Goal: Task Accomplishment & Management: Use online tool/utility

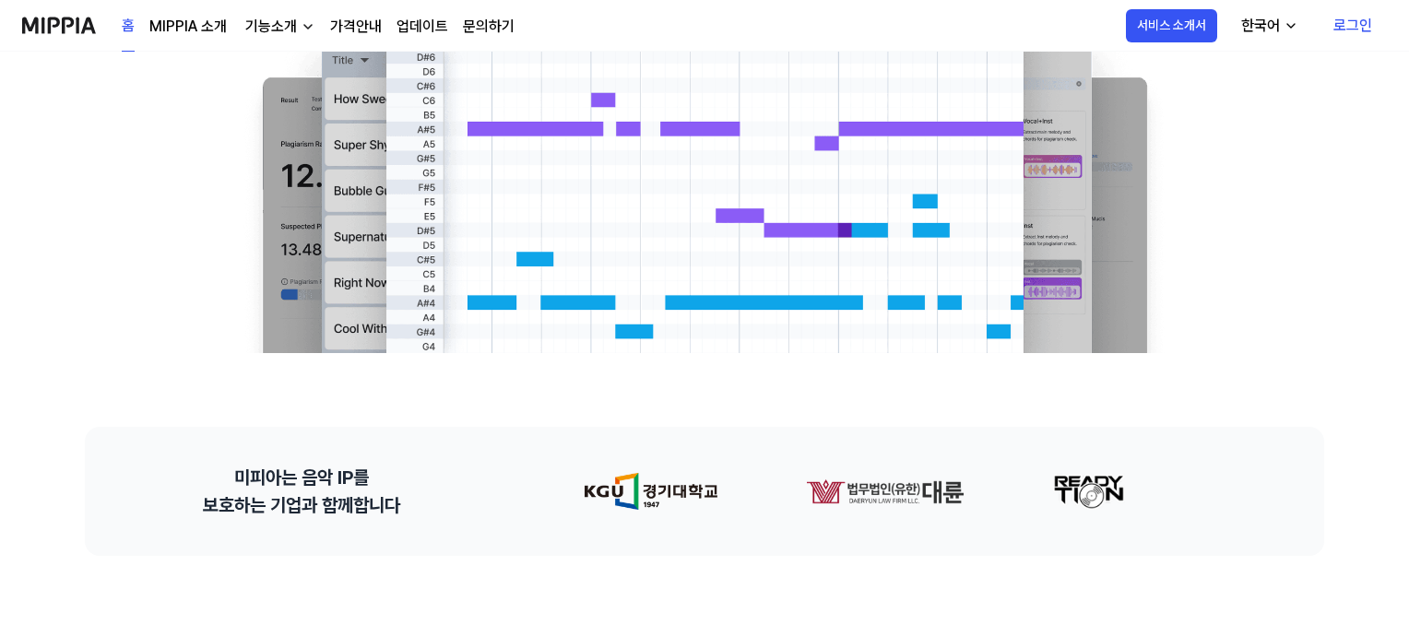
scroll to position [369, 0]
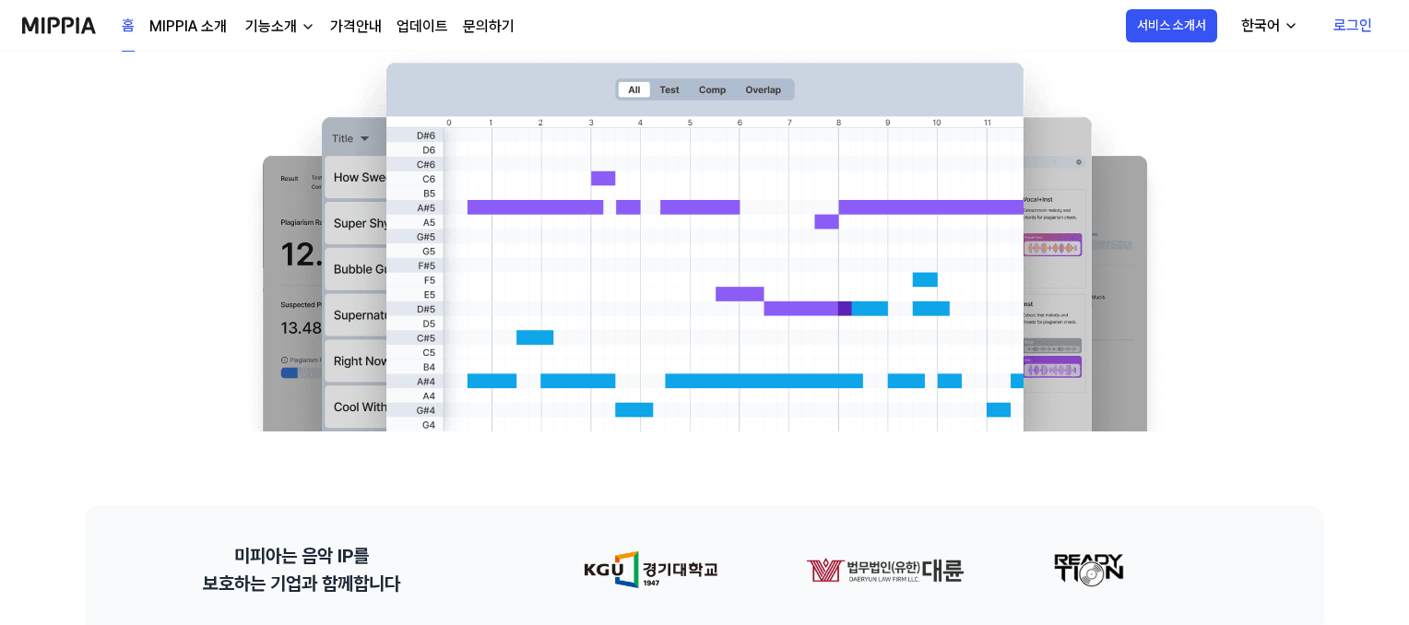
click at [1349, 25] on link "로그인" at bounding box center [1352, 26] width 68 height 52
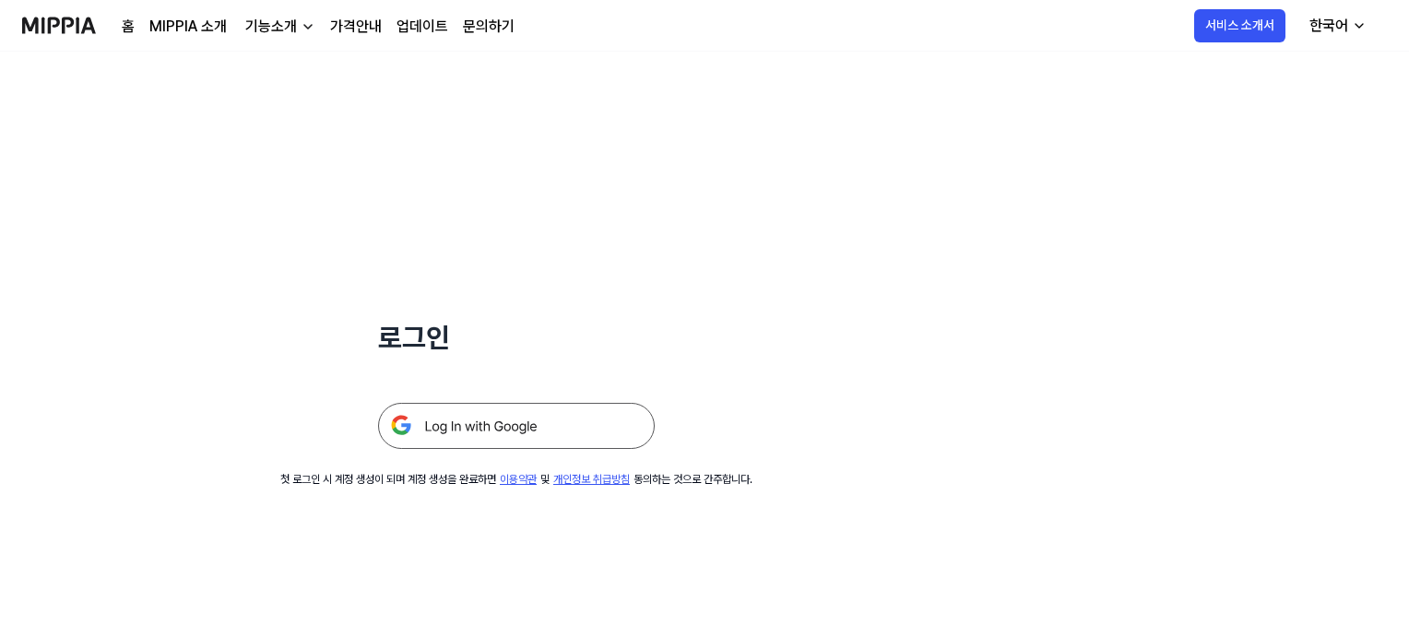
click at [593, 432] on img at bounding box center [516, 426] width 277 height 46
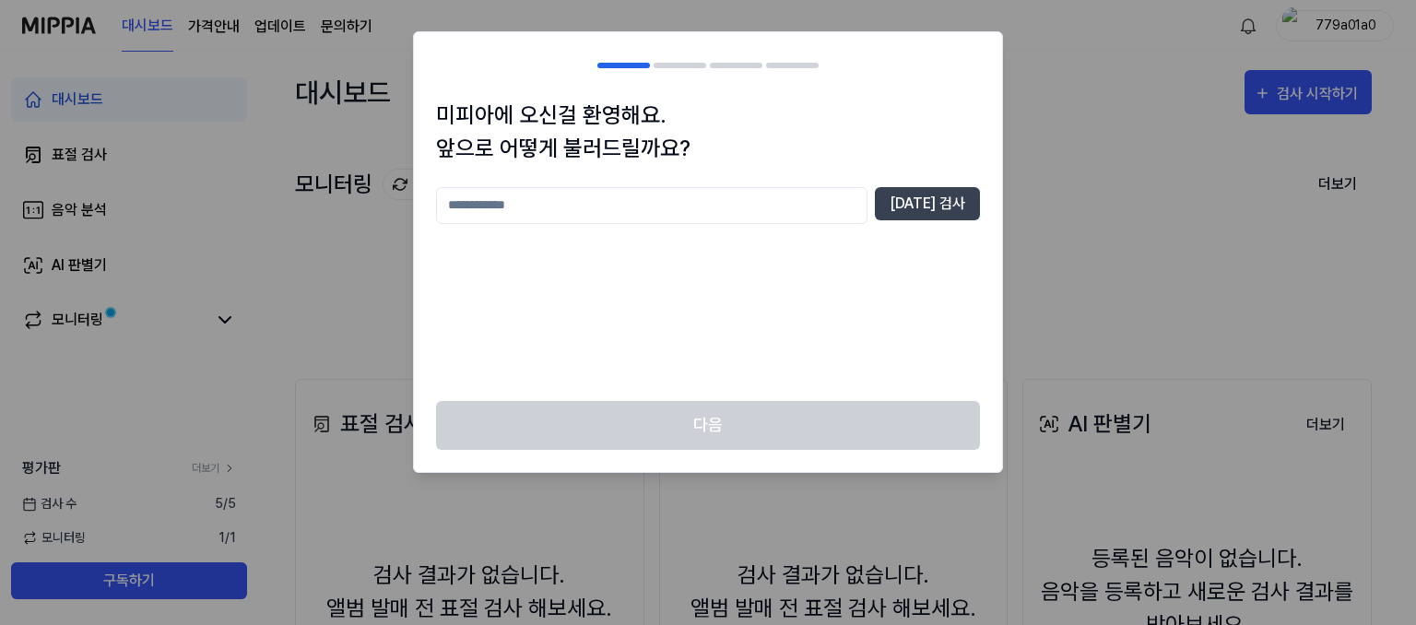
click at [658, 204] on input "text" at bounding box center [651, 205] width 431 height 37
click at [751, 377] on div "중복 검사" at bounding box center [708, 283] width 544 height 192
click at [513, 206] on input "text" at bounding box center [651, 205] width 431 height 37
type input "*"
type input "****"
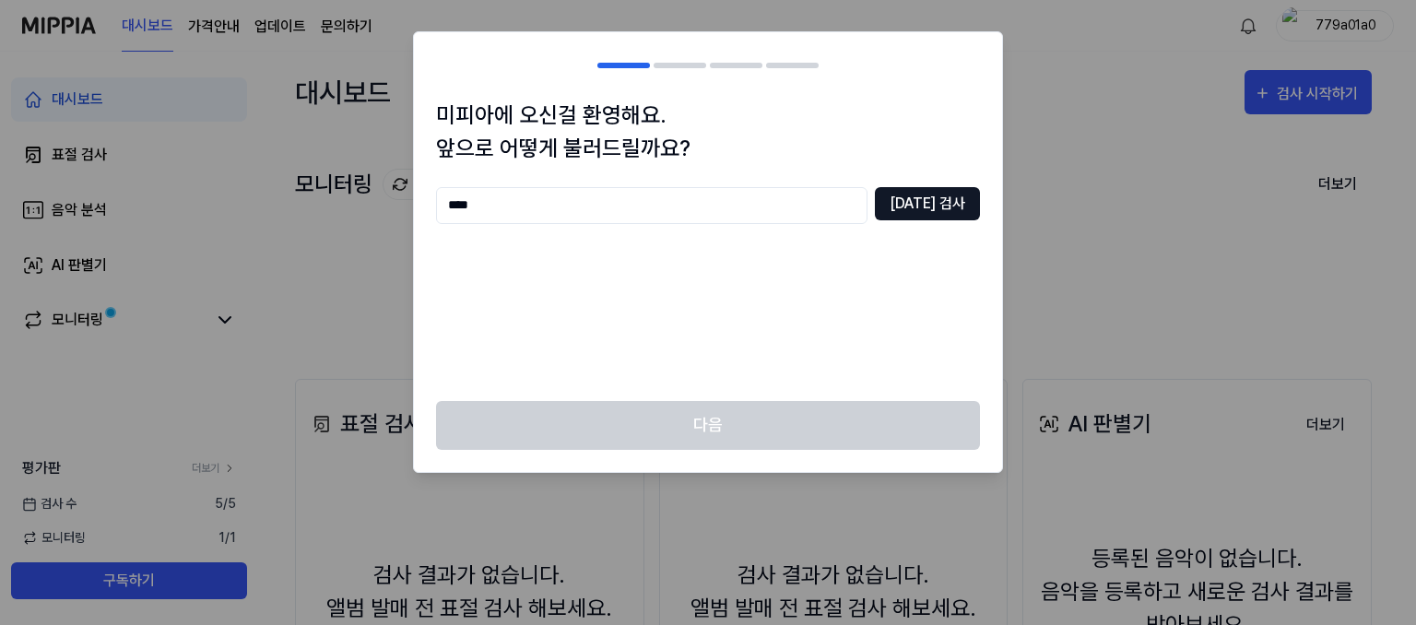
click at [953, 200] on button "중복 검사" at bounding box center [927, 203] width 105 height 33
click at [927, 202] on button "중복 검사" at bounding box center [927, 203] width 105 height 33
click at [921, 202] on button "중복 검사" at bounding box center [927, 203] width 105 height 33
click at [921, 202] on button "[DATE] 검사" at bounding box center [927, 203] width 105 height 33
click at [658, 211] on input "text" at bounding box center [651, 205] width 431 height 37
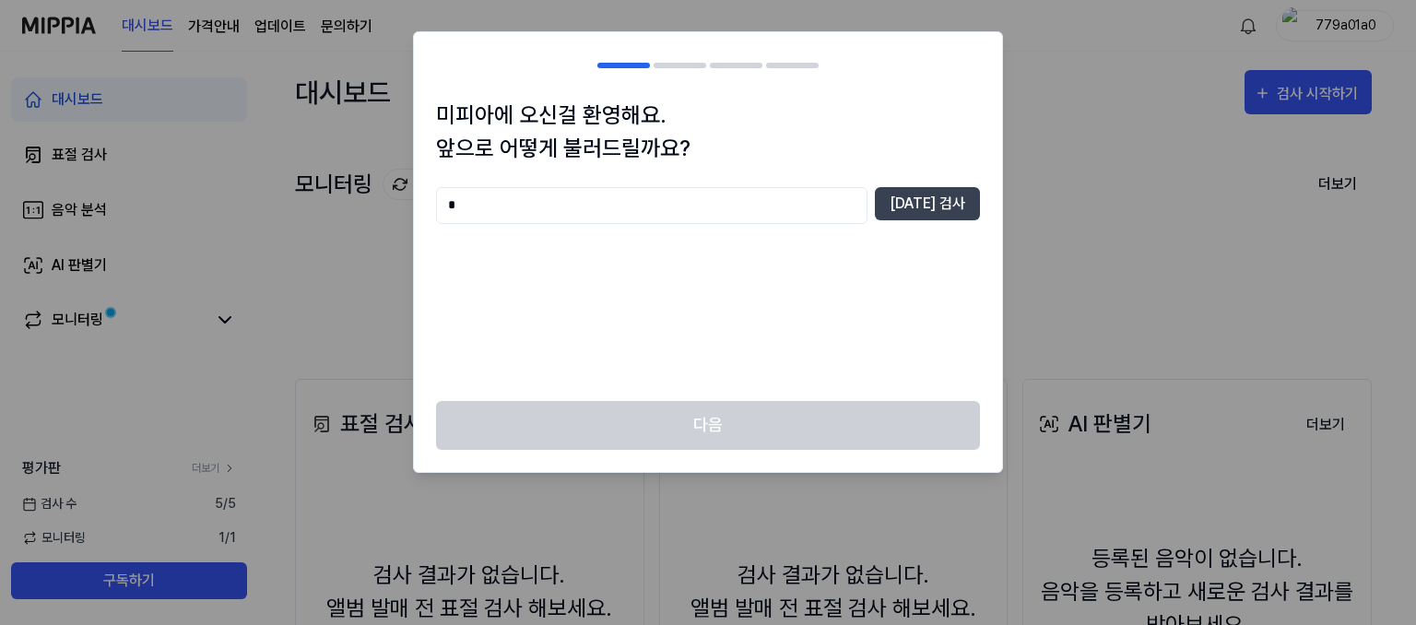
click at [1183, 369] on div at bounding box center [708, 312] width 1416 height 625
click at [483, 211] on input "*" at bounding box center [651, 205] width 431 height 37
type input "****"
click at [933, 199] on button "[DATE] 검사" at bounding box center [927, 203] width 105 height 33
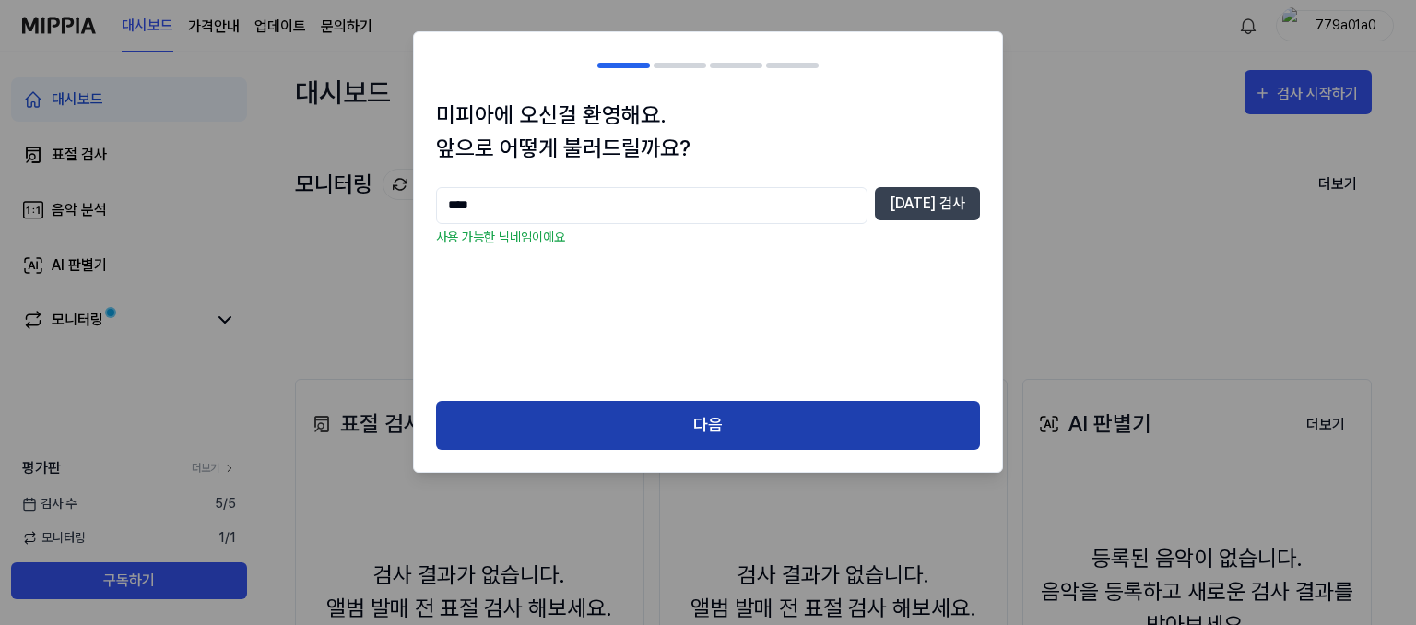
click at [767, 425] on button "다음" at bounding box center [708, 425] width 544 height 49
click at [715, 422] on button "다음" at bounding box center [708, 425] width 544 height 49
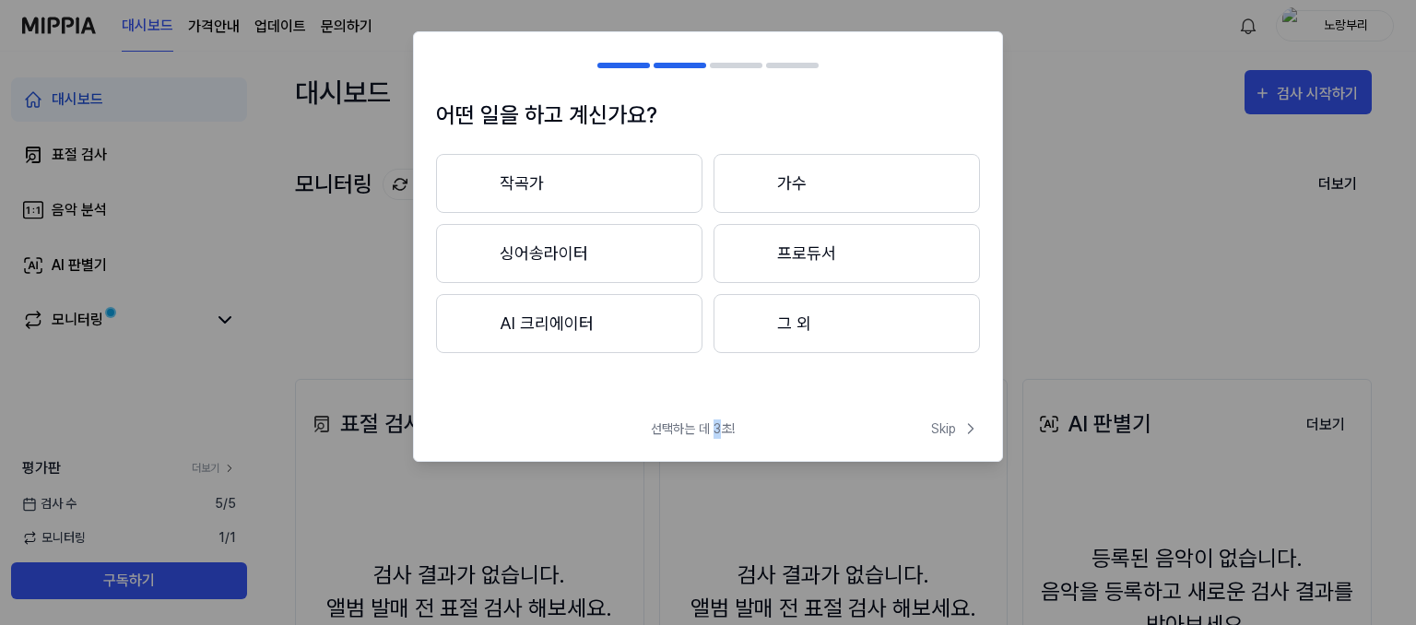
click at [715, 422] on span "선택하는 데 3초!" at bounding box center [693, 428] width 84 height 19
click at [786, 326] on button "그 외" at bounding box center [847, 323] width 266 height 59
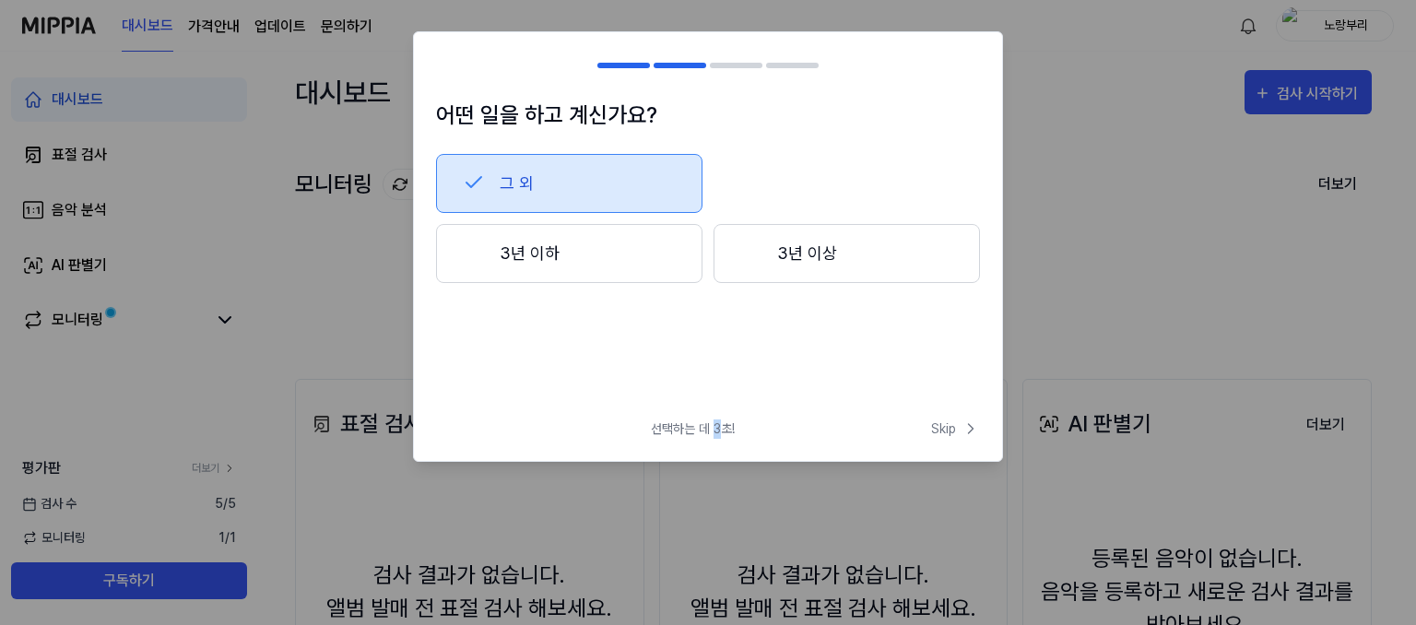
click at [760, 254] on div at bounding box center [751, 253] width 22 height 22
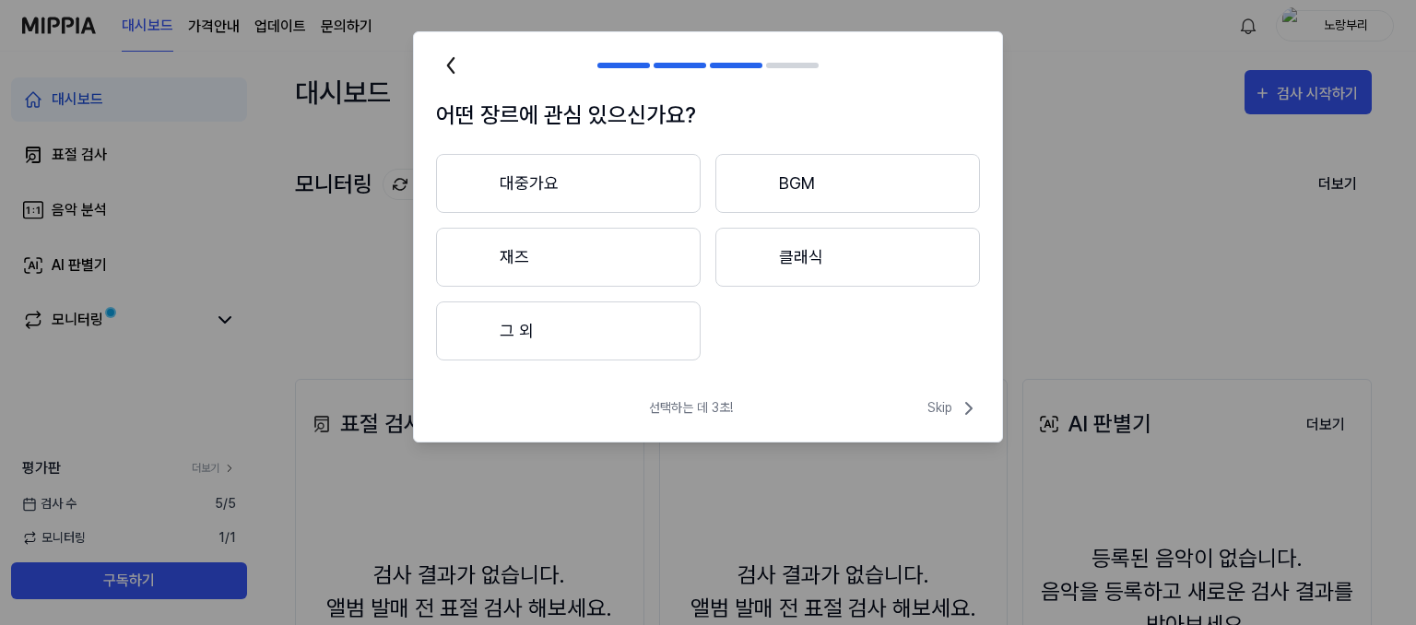
click at [540, 335] on button "그 외" at bounding box center [568, 330] width 265 height 59
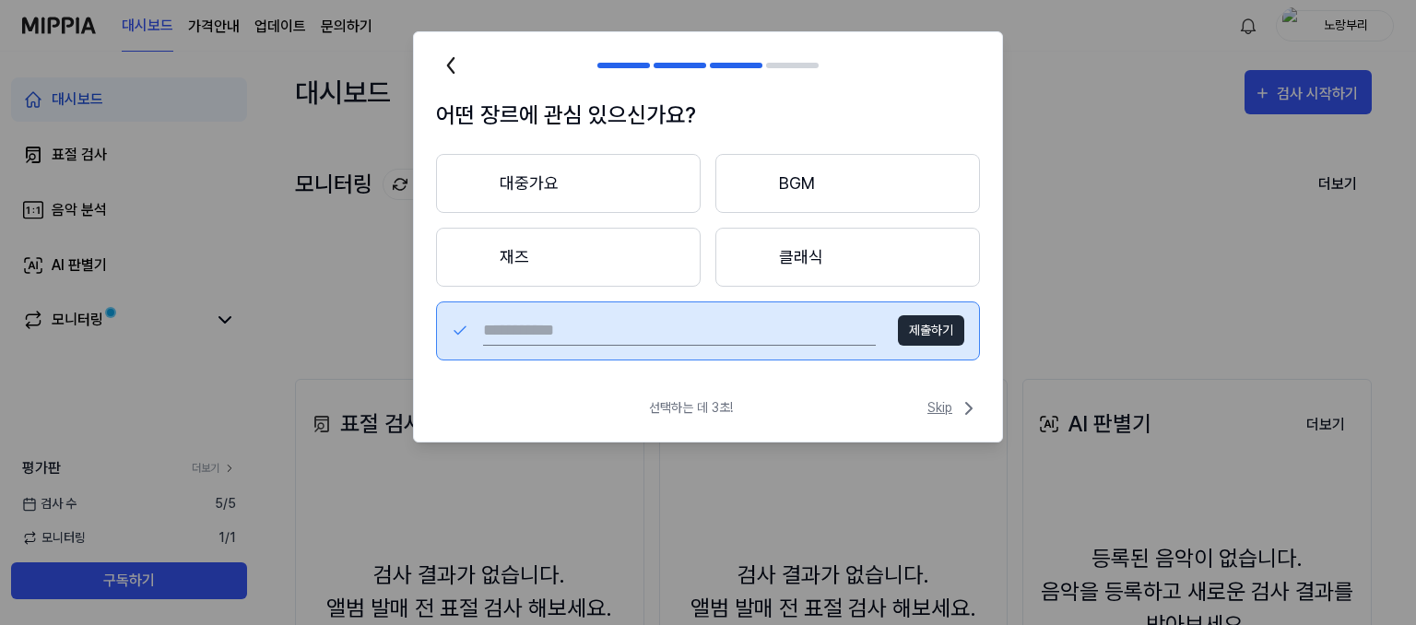
click at [930, 407] on span "Skip" at bounding box center [953, 408] width 53 height 22
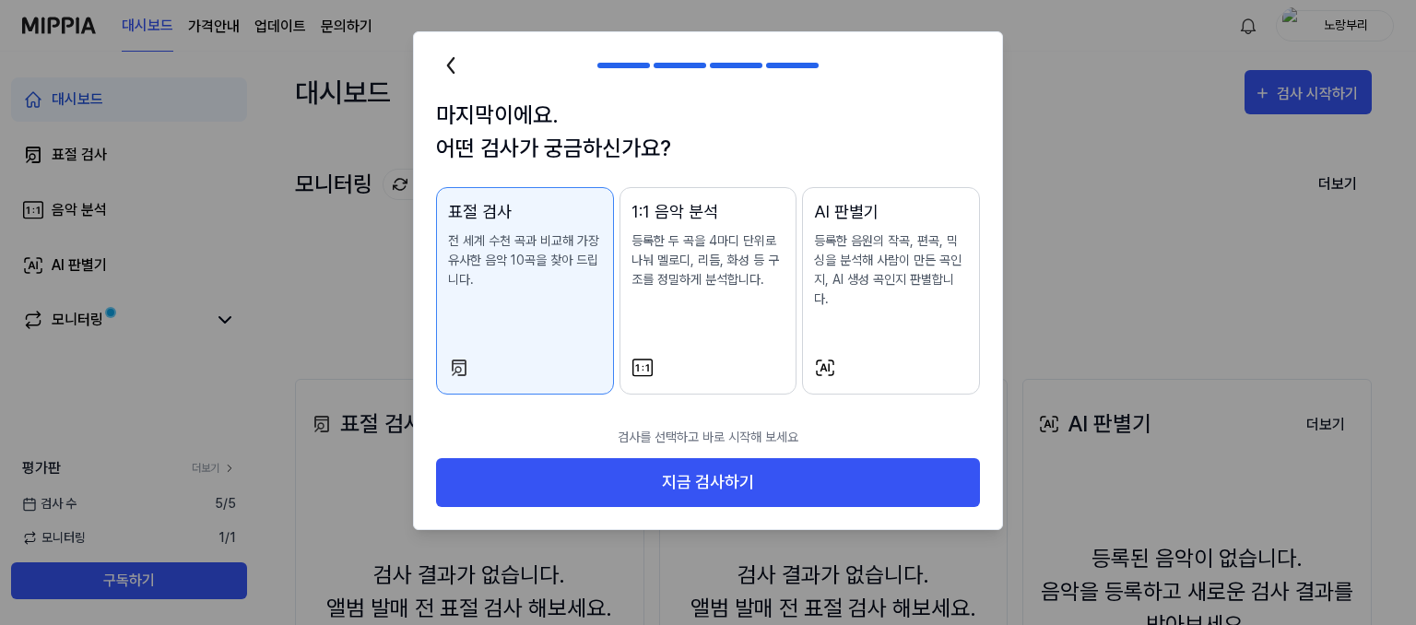
click at [679, 291] on div "1:1 음악 분석 등록한 두 곡을 4마디 단위로 나눠 멜로디, 리듬, 화성 등 구조를 정밀하게 분석합니다." at bounding box center [709, 262] width 154 height 127
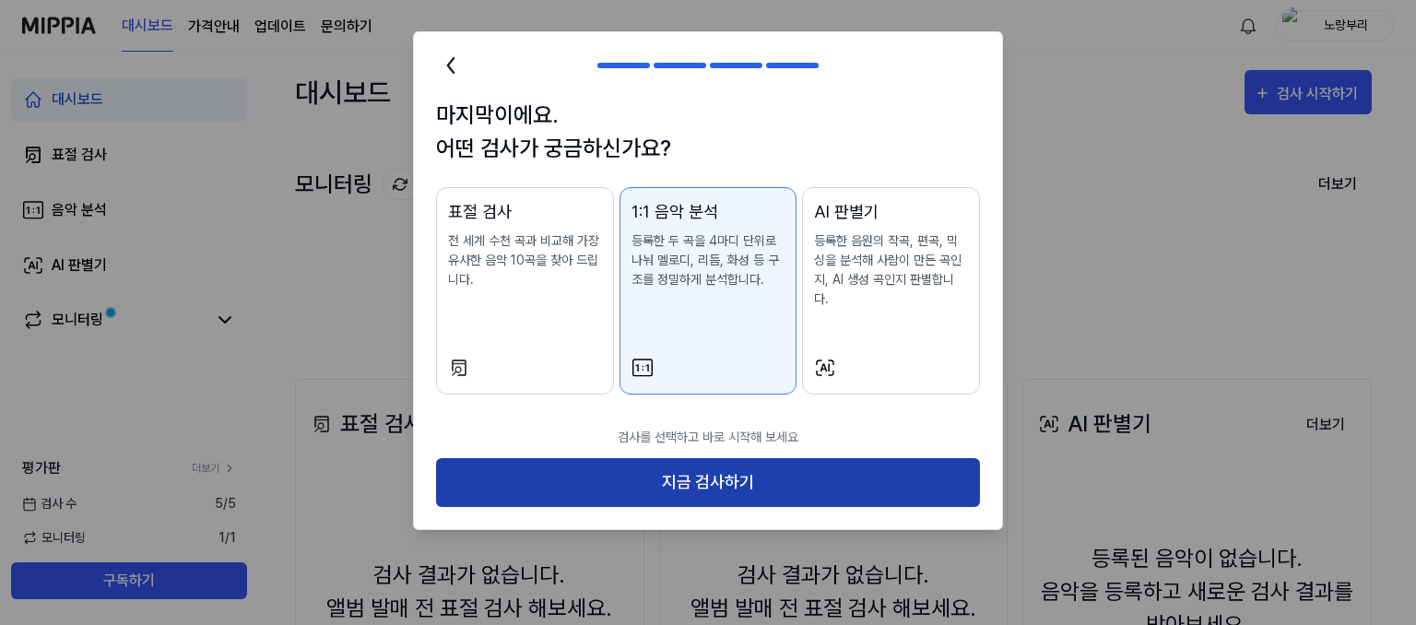
click at [737, 465] on button "지금 검사하기" at bounding box center [708, 482] width 544 height 49
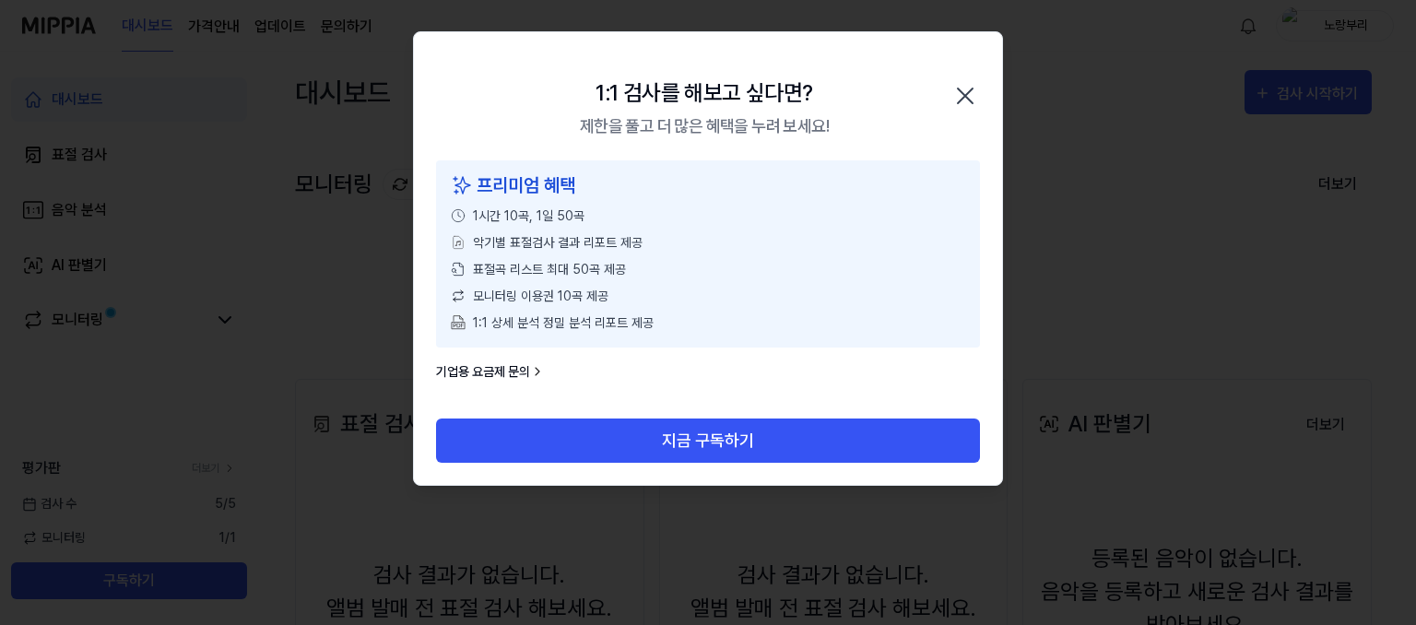
click at [963, 99] on icon "button" at bounding box center [965, 96] width 15 height 15
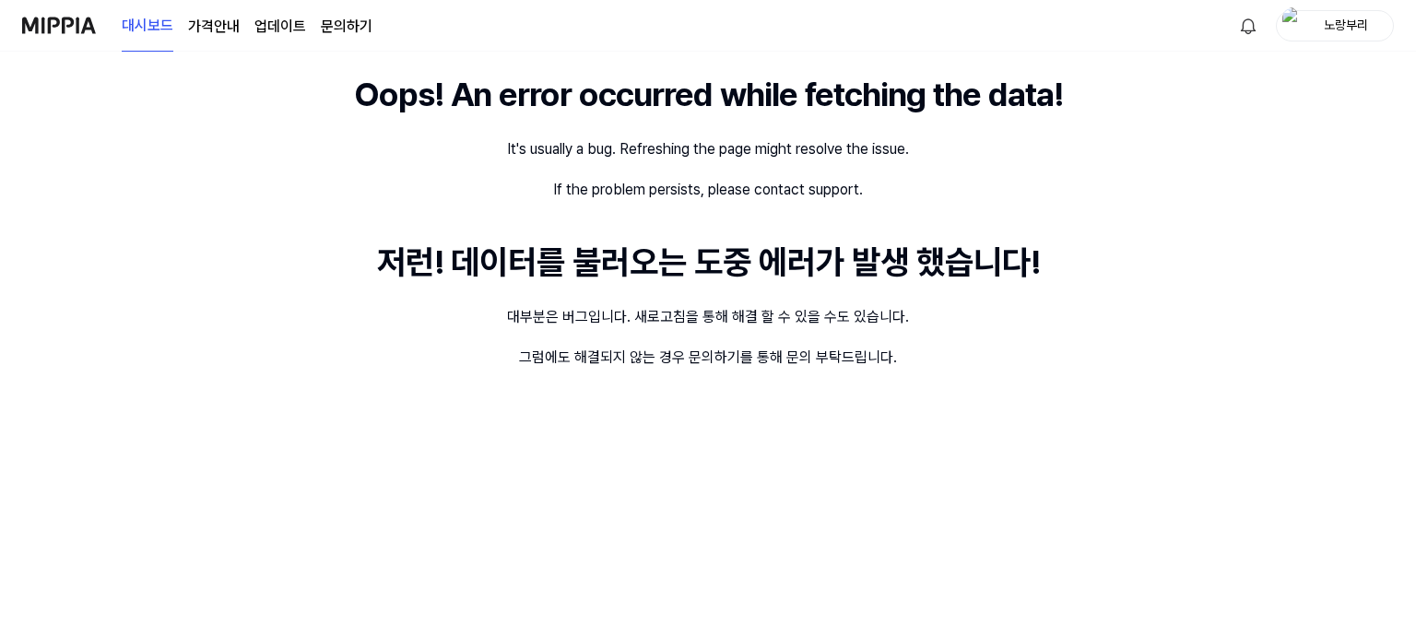
click at [207, 30] on page\) "가격안내" at bounding box center [214, 27] width 52 height 22
click at [207, 30] on page\) "가격안내" at bounding box center [214, 26] width 52 height 51
click at [271, 27] on link "업데이트" at bounding box center [280, 27] width 52 height 22
click at [325, 27] on link "문의하기" at bounding box center [347, 27] width 52 height 22
click at [147, 31] on link "대시보드" at bounding box center [148, 27] width 52 height 22
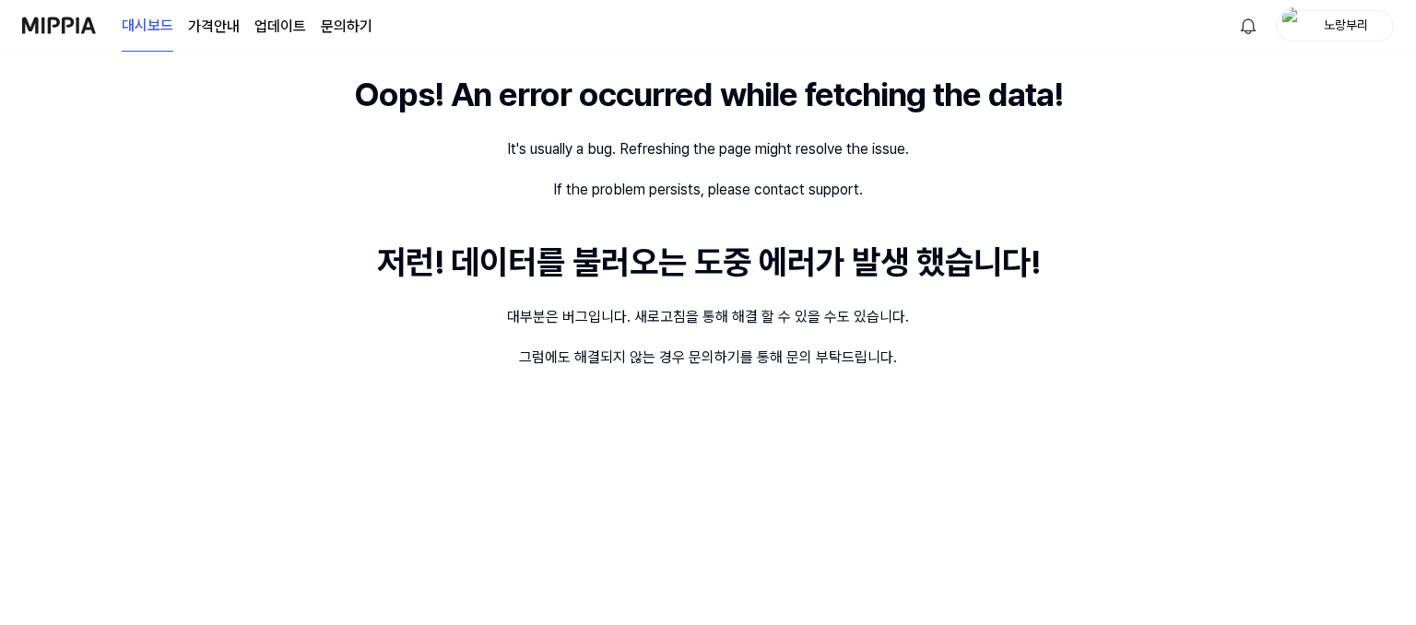
click at [84, 28] on img at bounding box center [59, 25] width 74 height 51
click at [85, 25] on img at bounding box center [59, 25] width 74 height 51
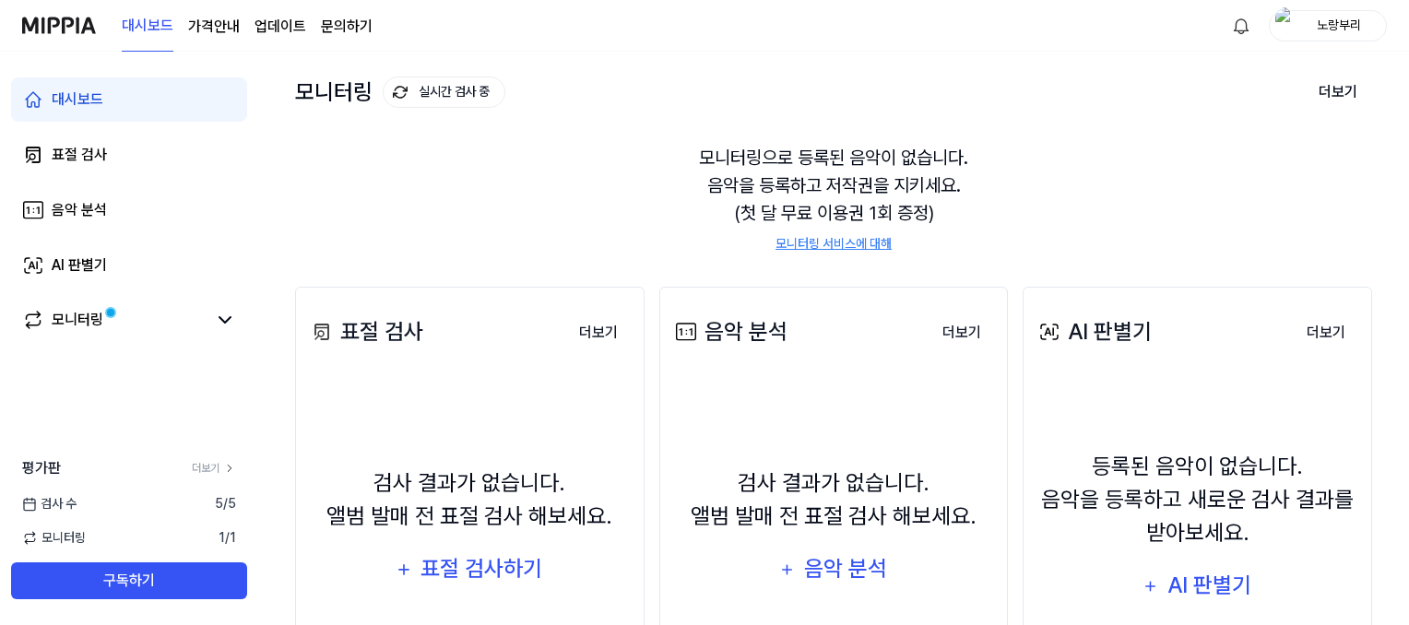
scroll to position [184, 0]
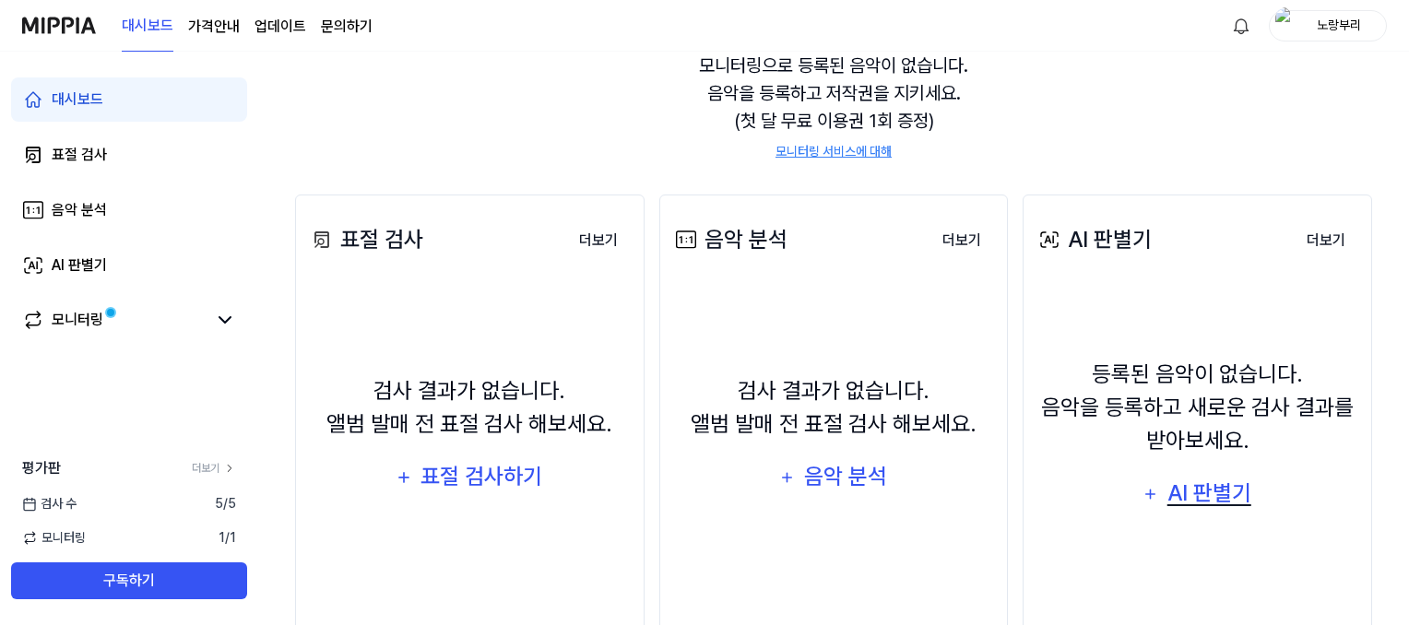
click at [1147, 494] on icon "button" at bounding box center [1150, 494] width 18 height 22
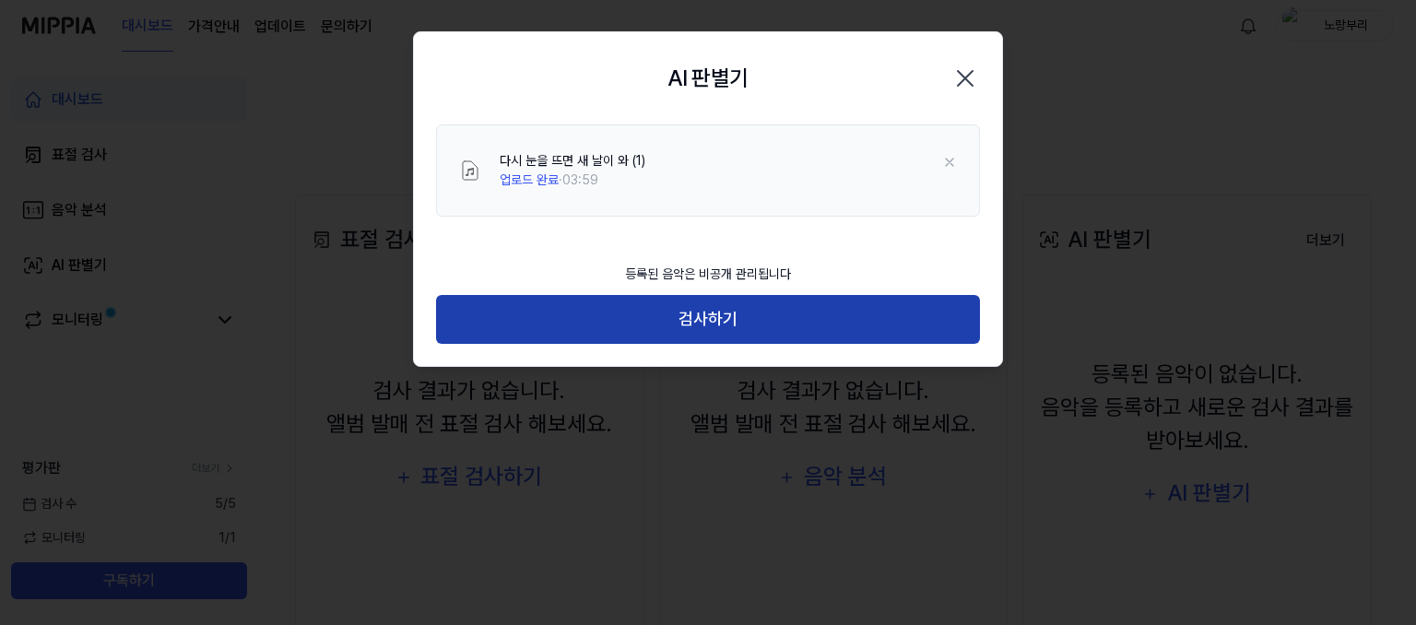
click at [729, 322] on button "검사하기" at bounding box center [708, 319] width 544 height 49
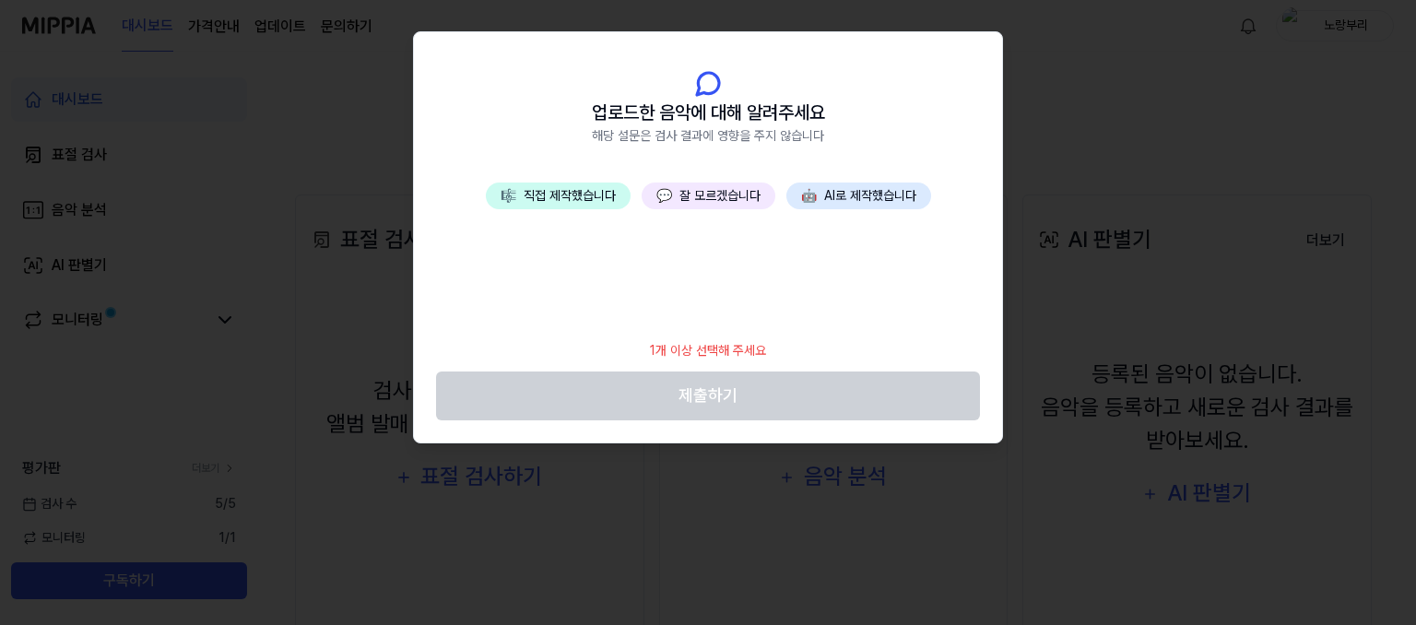
click at [880, 195] on button "🤖 AI로 제작했습니다" at bounding box center [858, 196] width 145 height 27
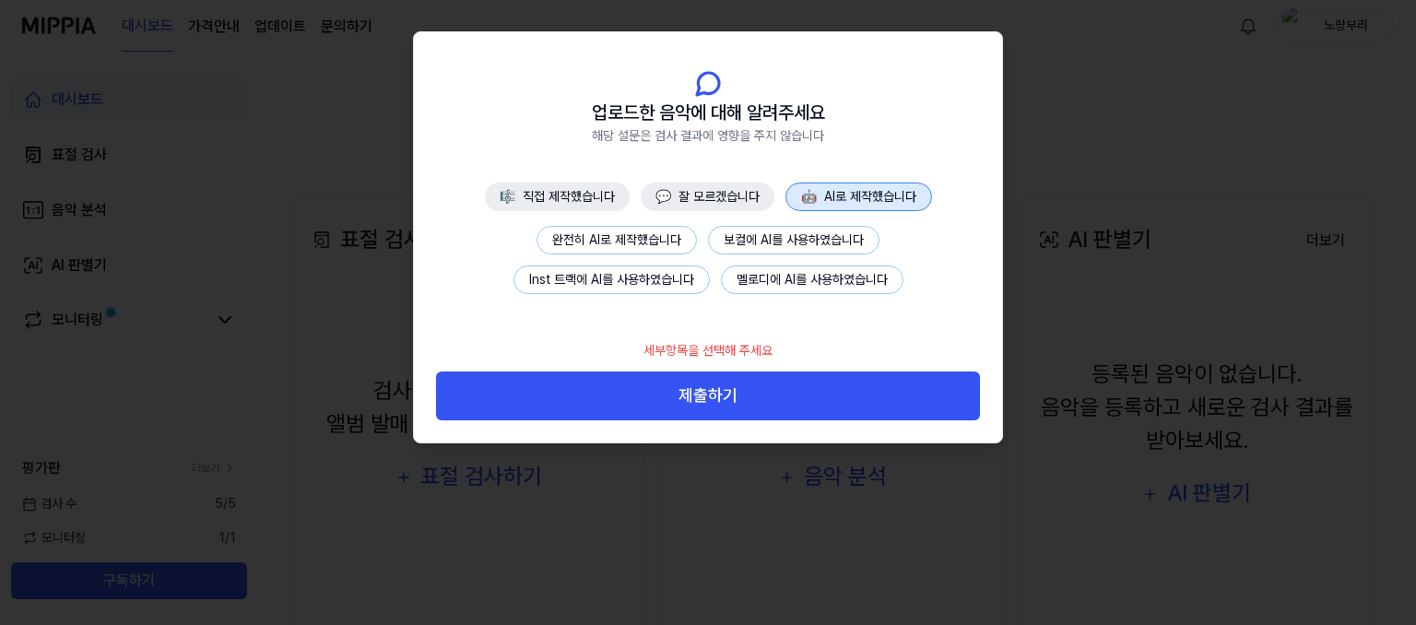
click at [800, 285] on button "멜로디에 AI를 사용하였습니다" at bounding box center [812, 280] width 183 height 29
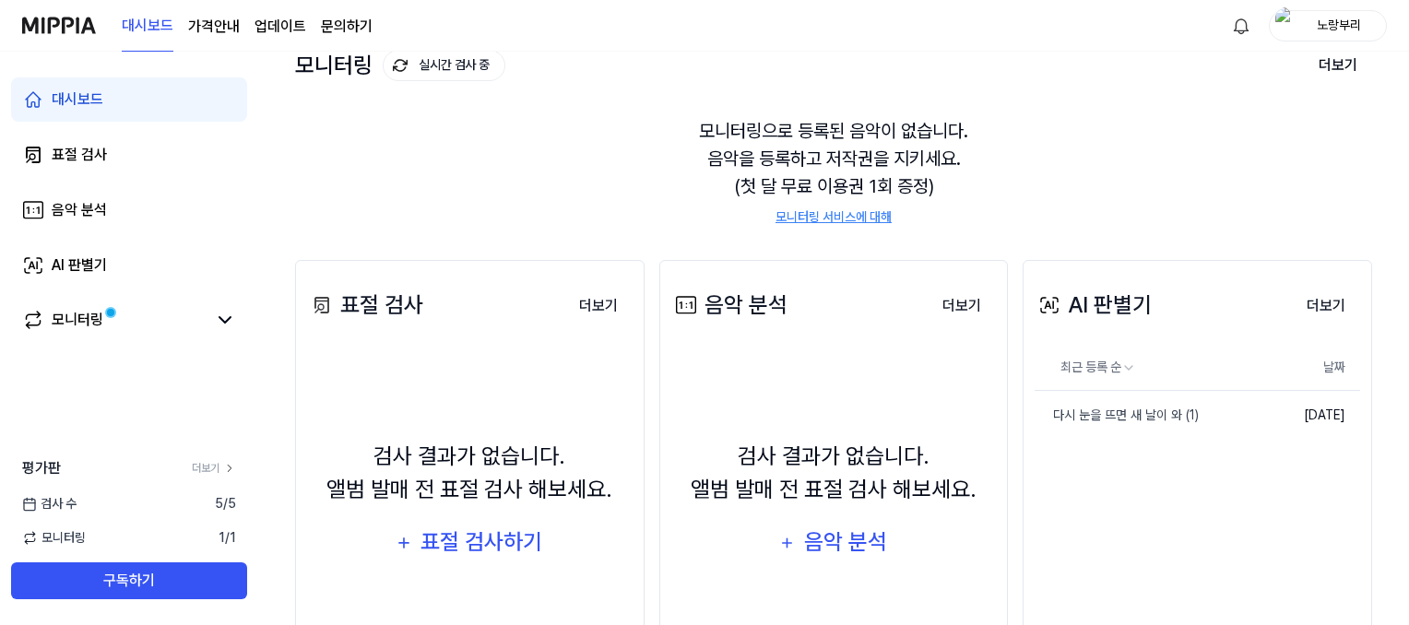
scroll to position [211, 0]
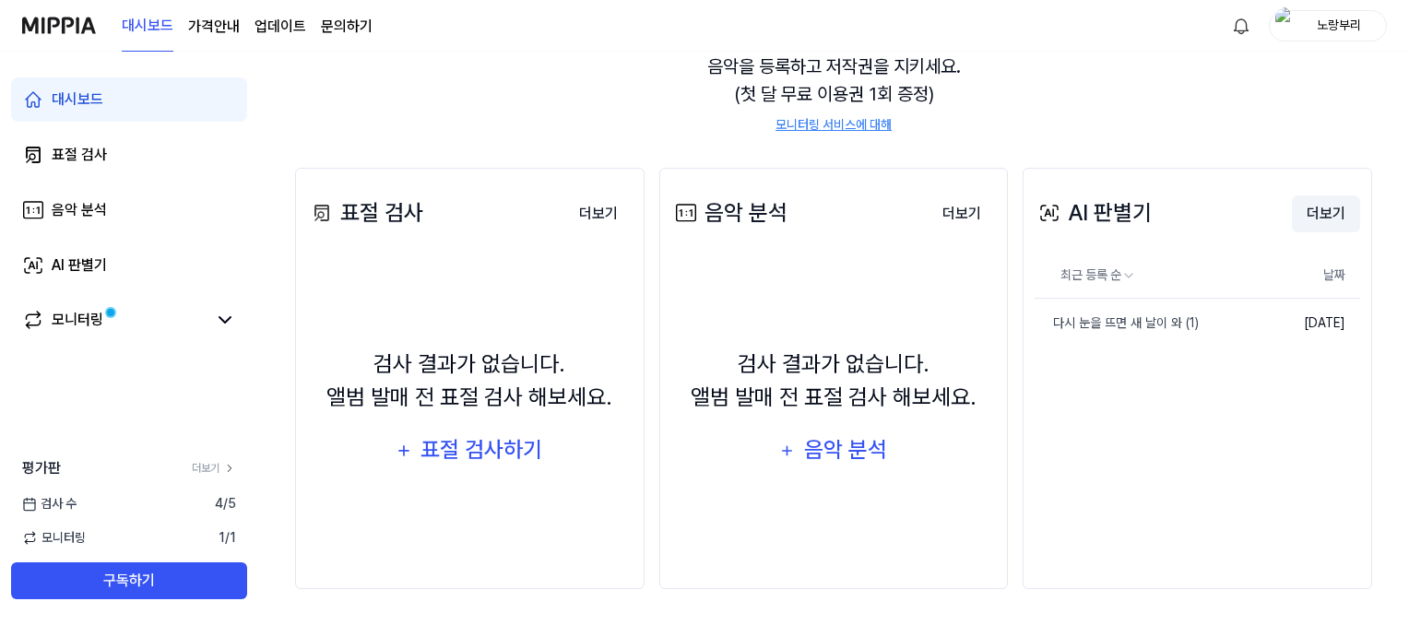
click at [1324, 214] on button "더보기" at bounding box center [1326, 213] width 68 height 37
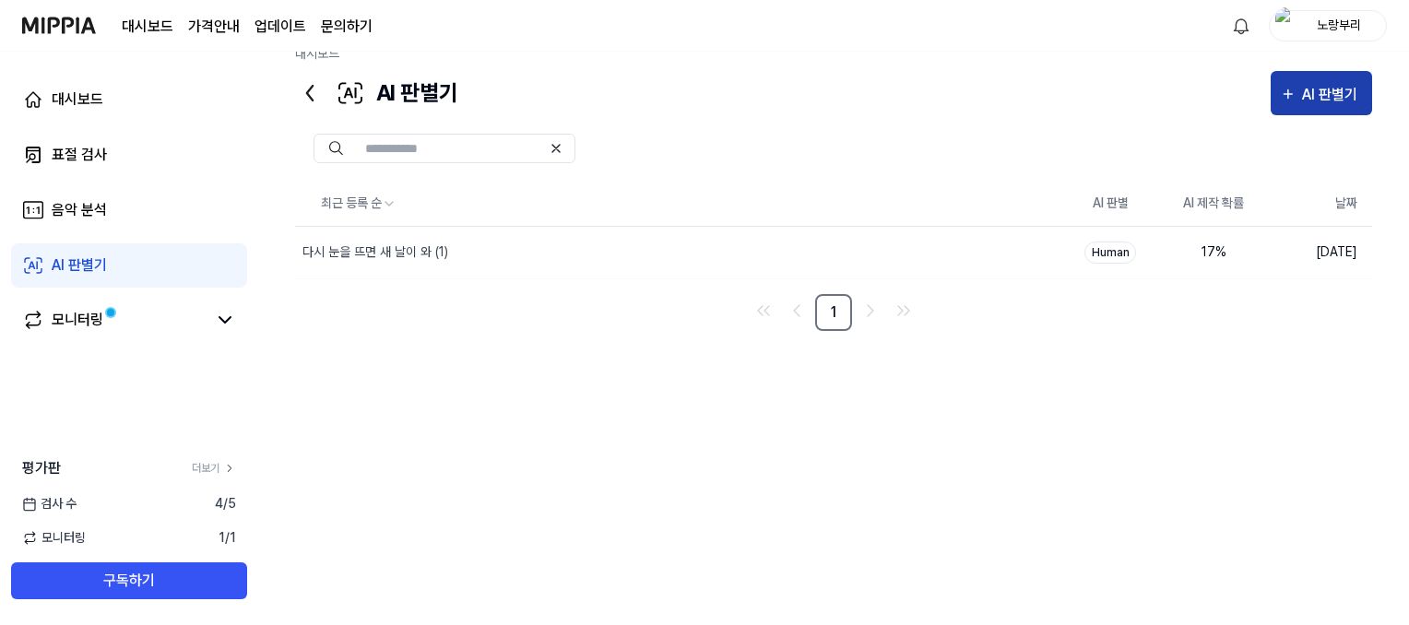
click at [1282, 93] on icon "button" at bounding box center [1288, 94] width 17 height 22
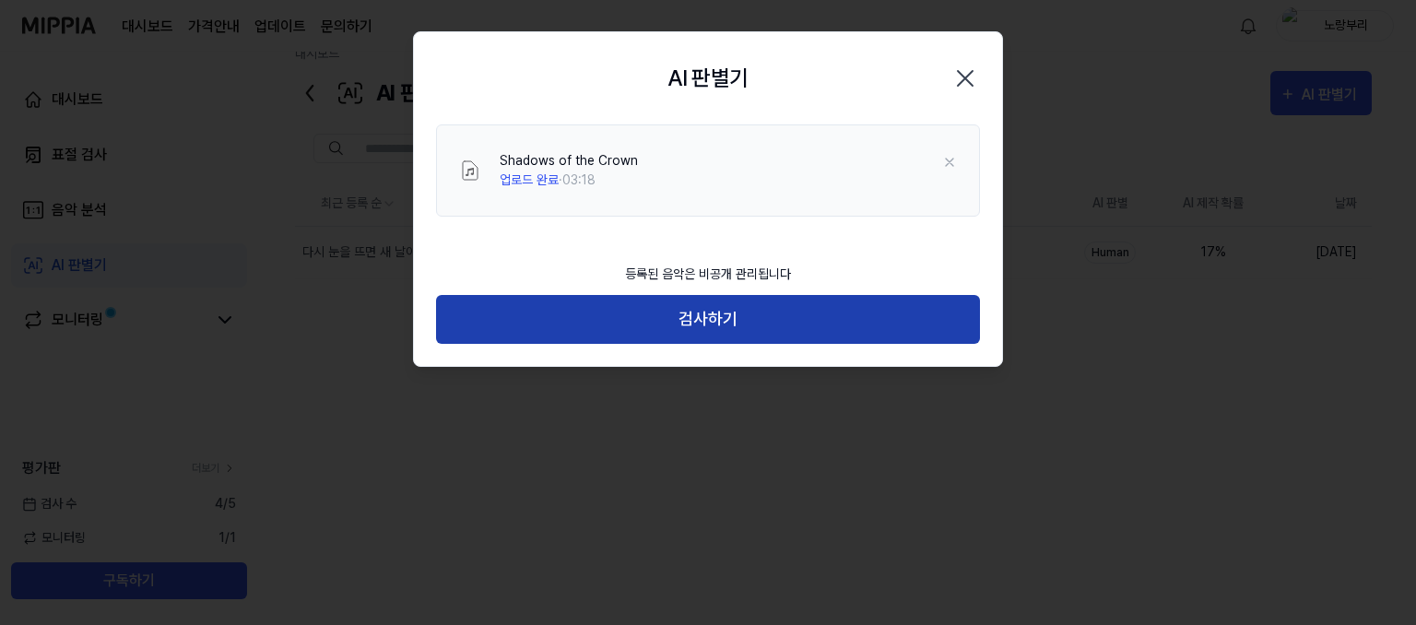
click at [708, 323] on button "검사하기" at bounding box center [708, 319] width 544 height 49
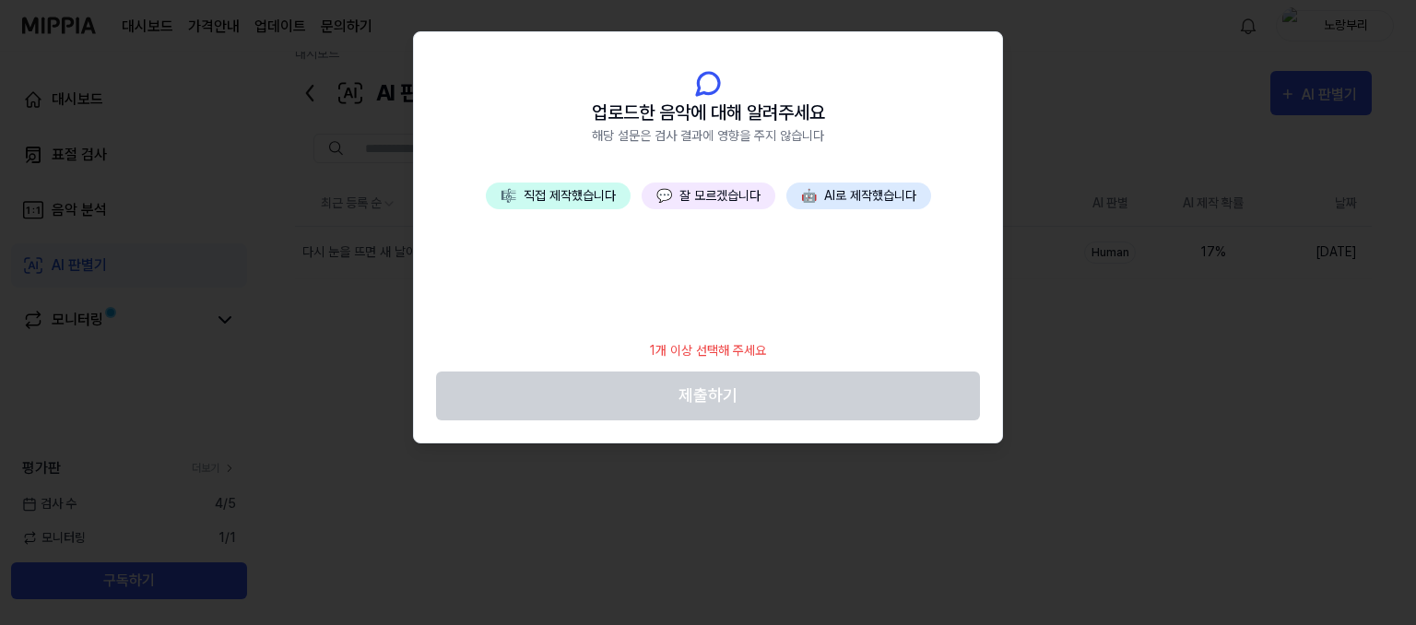
click at [861, 195] on button "🤖 AI로 제작했습니다" at bounding box center [858, 196] width 145 height 27
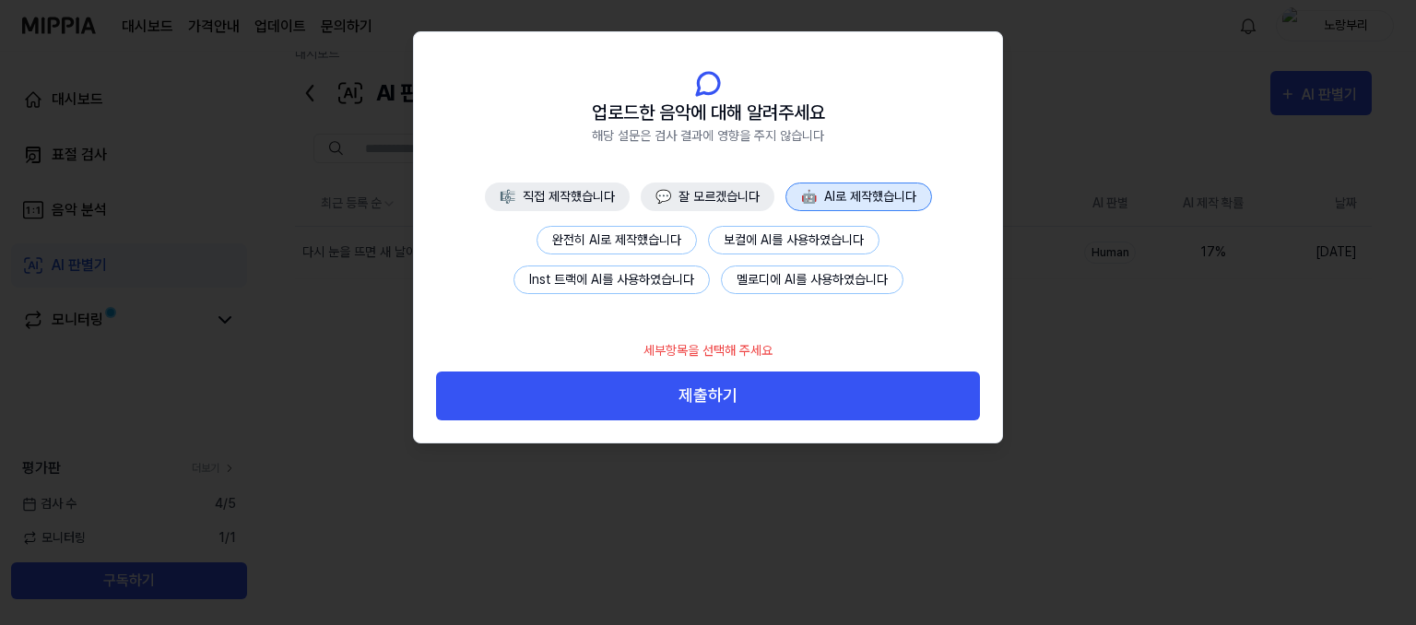
click at [623, 233] on button "완전히 AI로 제작했습니다" at bounding box center [617, 240] width 160 height 29
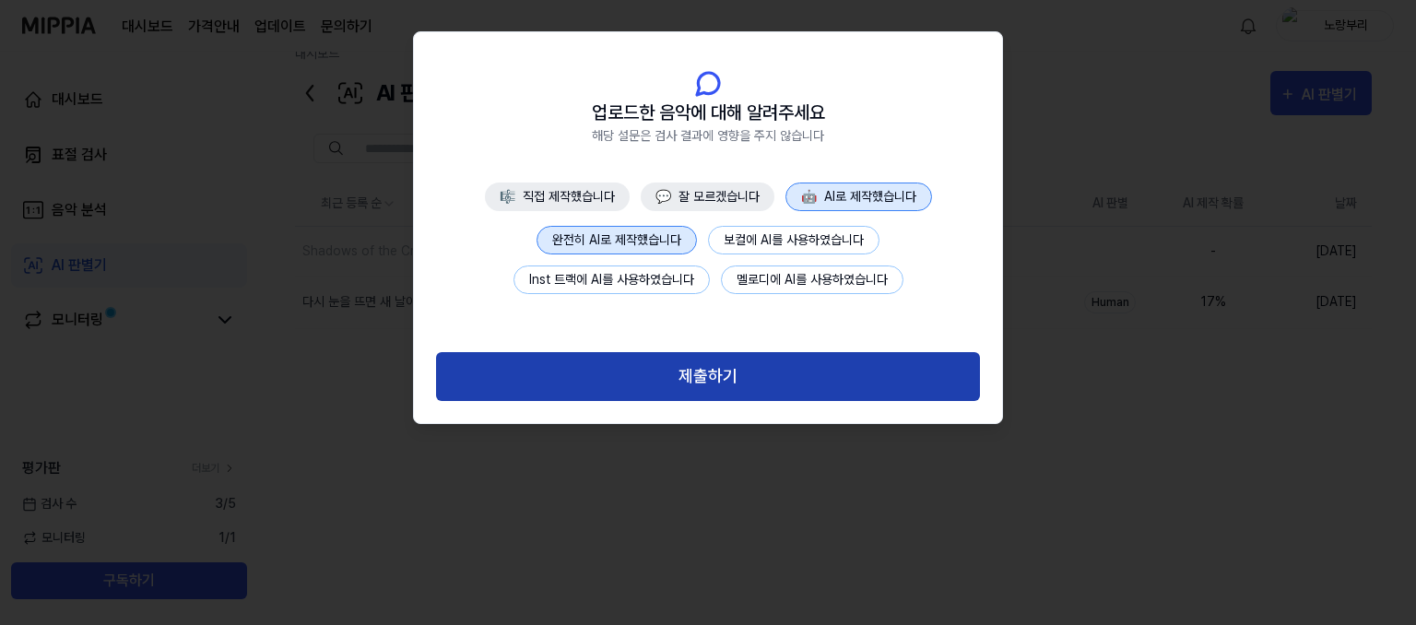
click at [729, 374] on button "제출하기" at bounding box center [708, 376] width 544 height 49
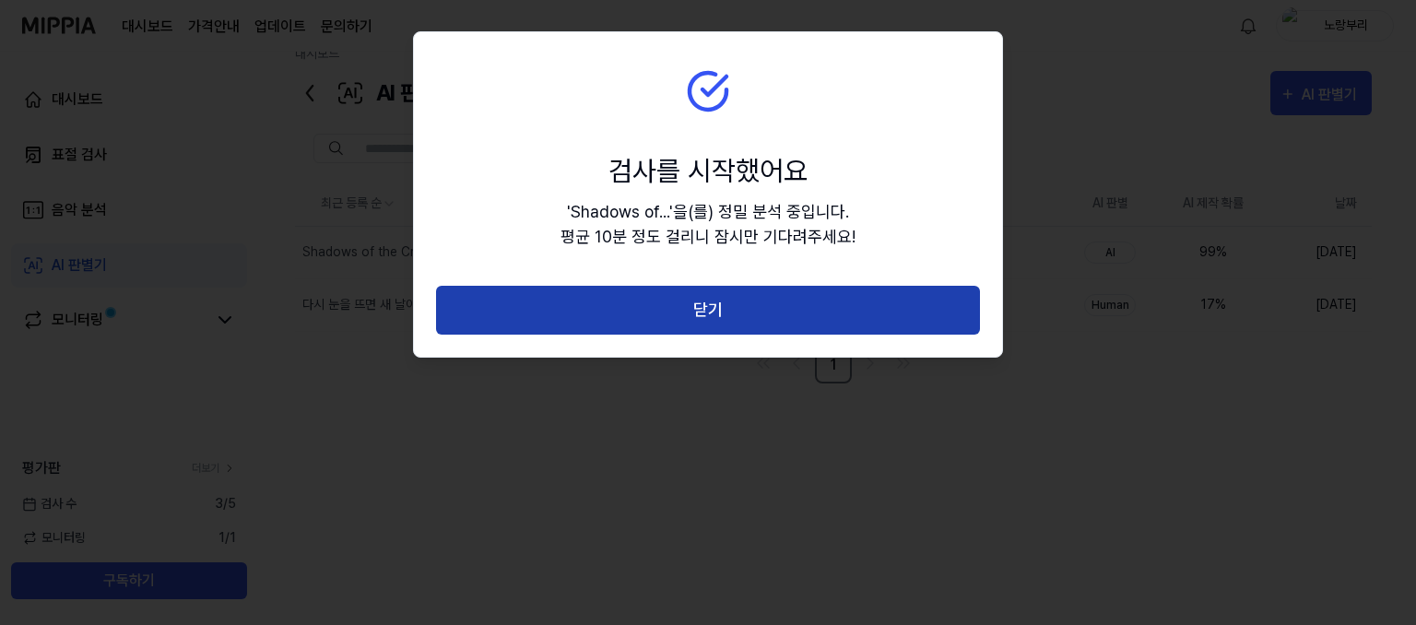
click at [738, 292] on button "닫기" at bounding box center [708, 310] width 544 height 49
